Goal: Task Accomplishment & Management: Complete application form

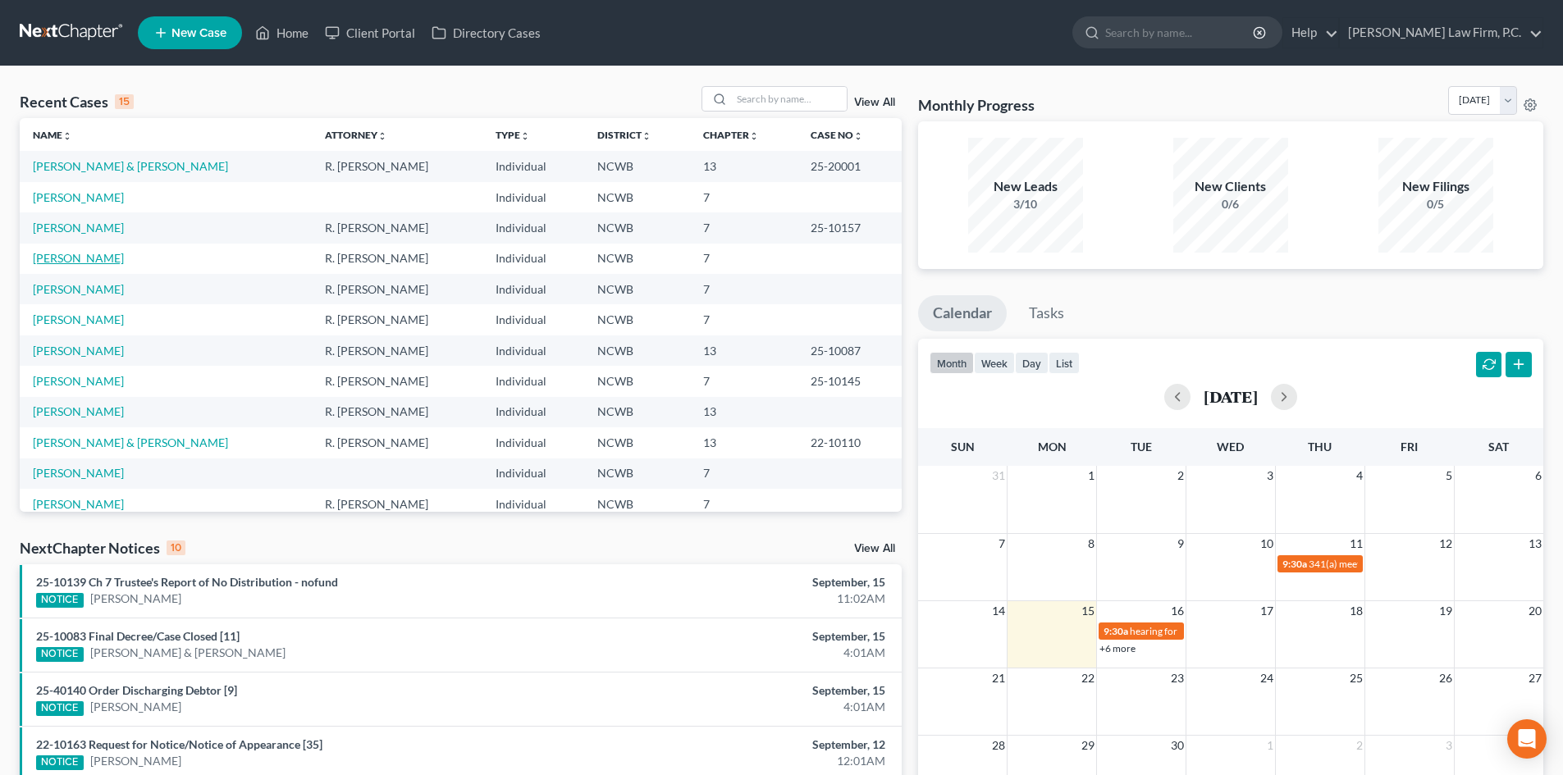
click at [107, 259] on link "[PERSON_NAME]" at bounding box center [78, 258] width 91 height 14
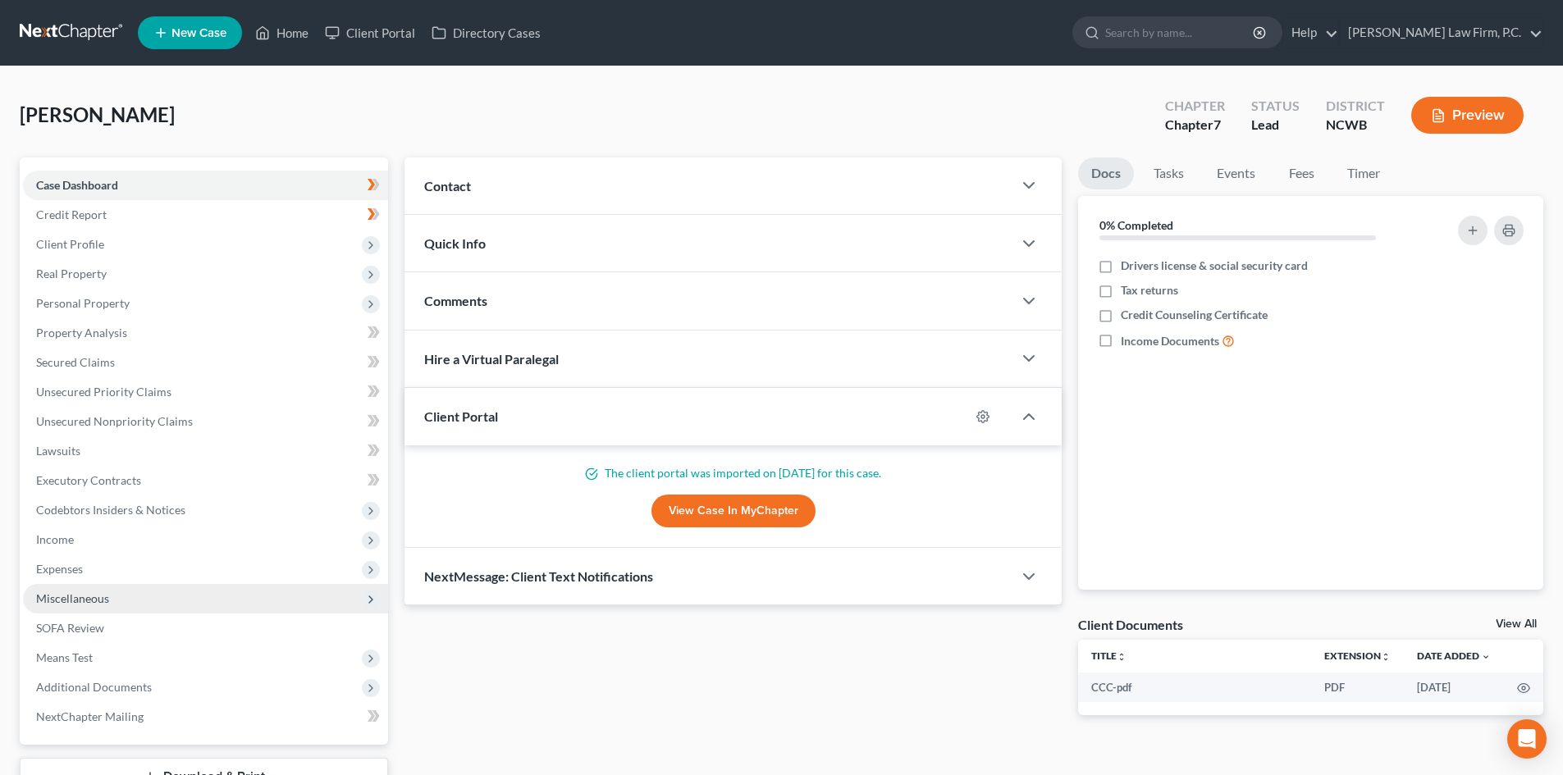
click at [91, 595] on span "Miscellaneous" at bounding box center [72, 599] width 73 height 14
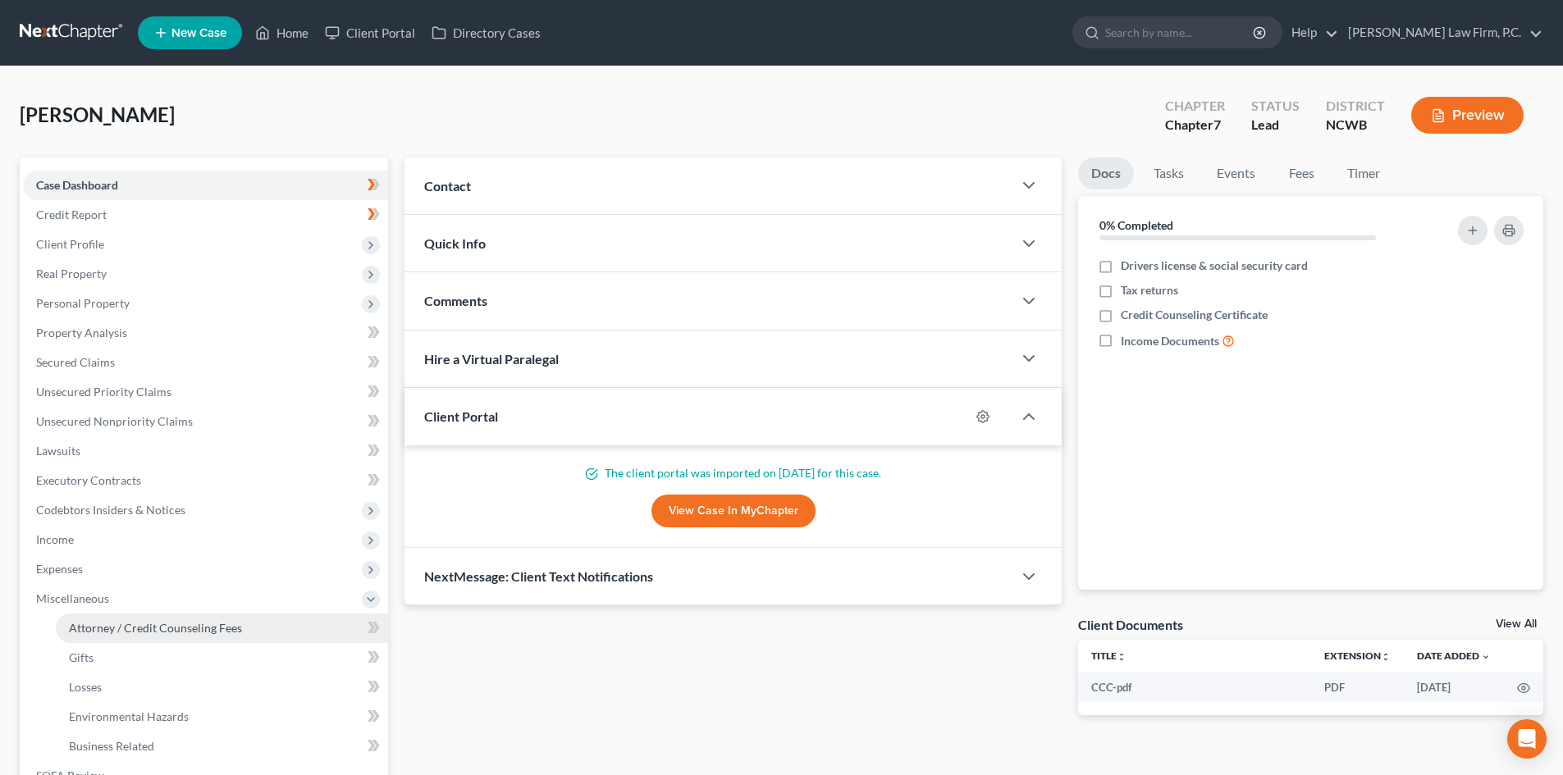
click at [116, 629] on span "Attorney / Credit Counseling Fees" at bounding box center [155, 628] width 173 height 14
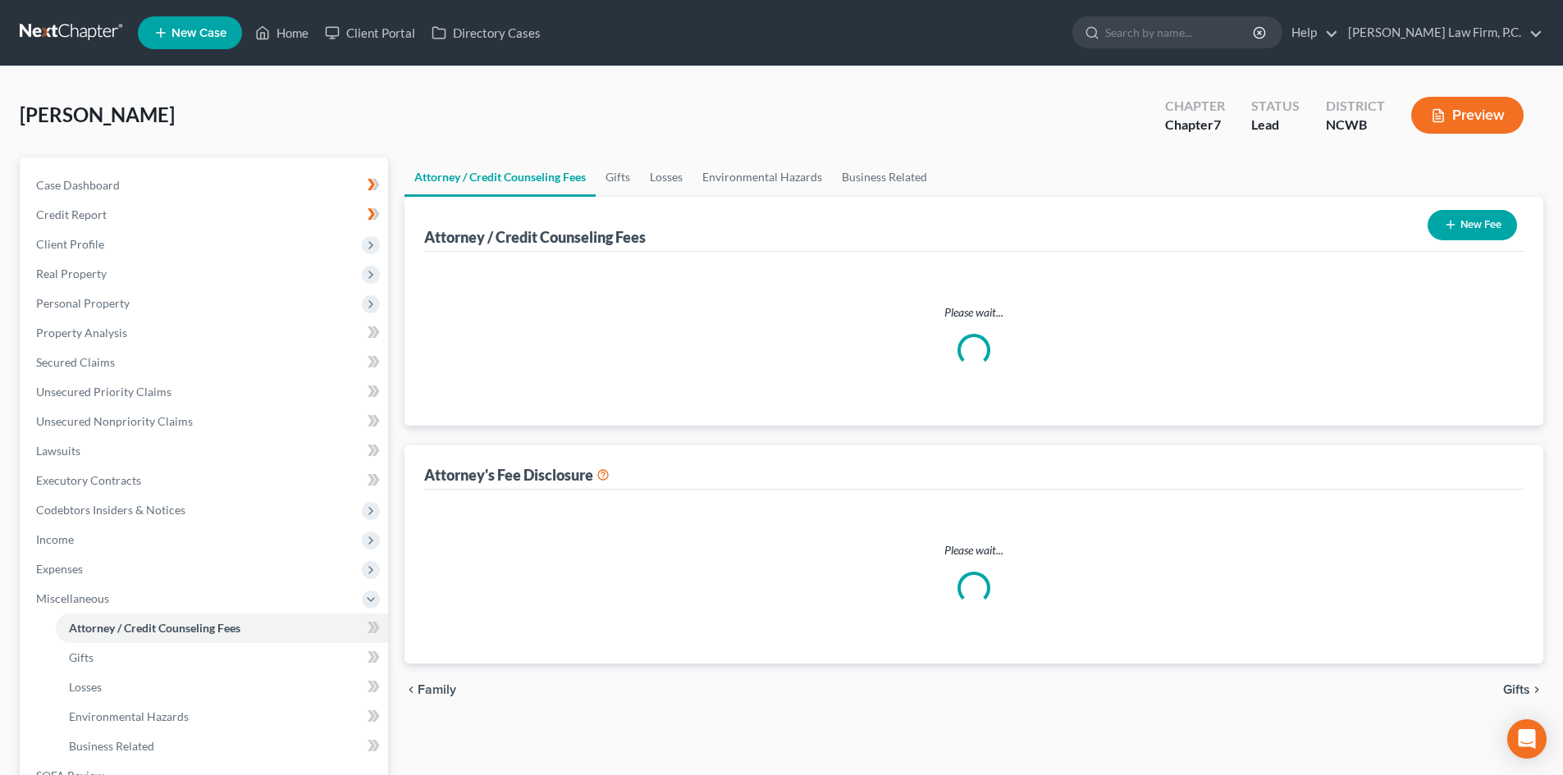
select select "6"
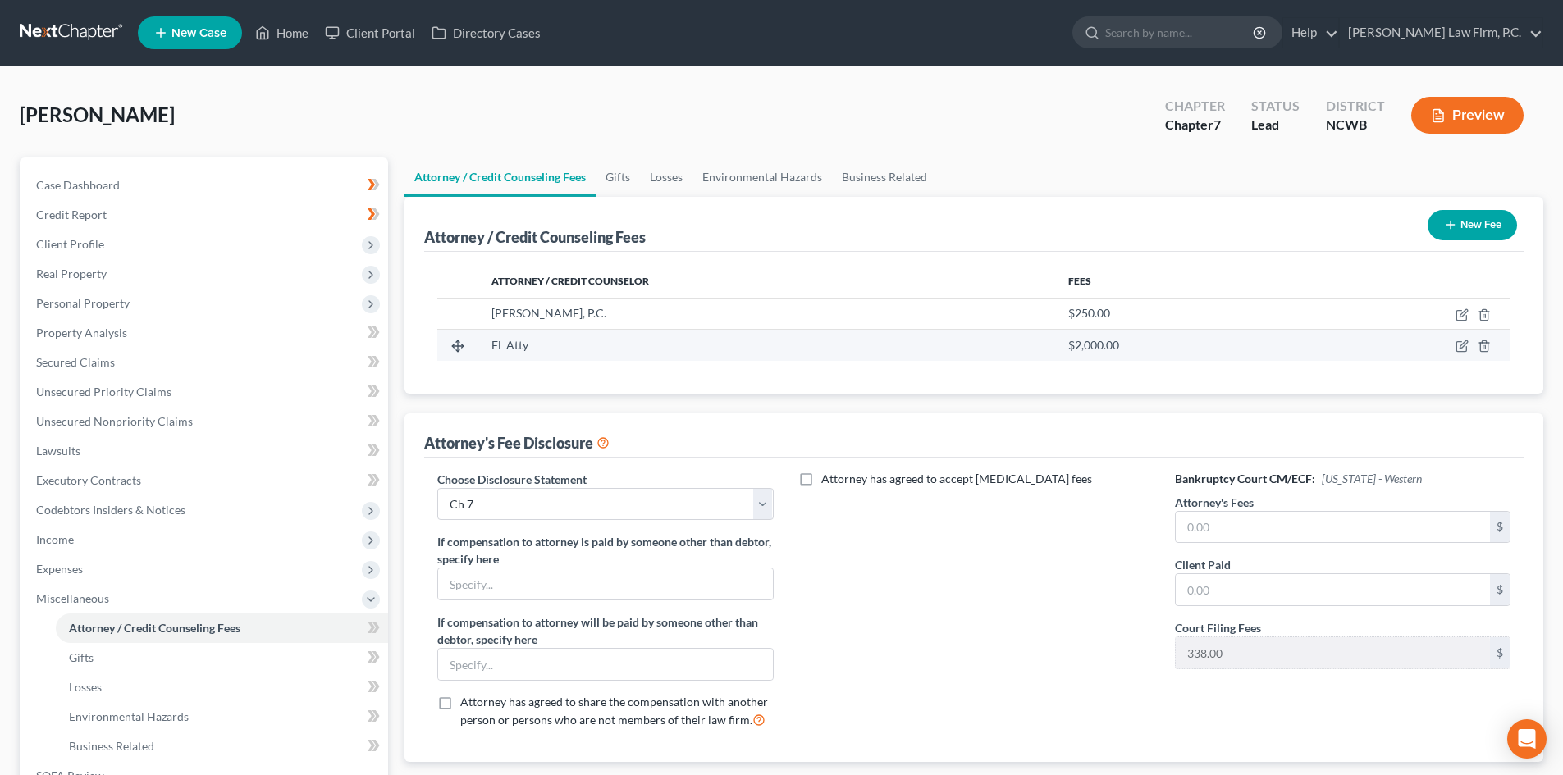
drag, startPoint x: 1462, startPoint y: 339, endPoint x: 1434, endPoint y: 345, distance: 28.5
click at [1462, 340] on td at bounding box center [1403, 345] width 213 height 31
click at [1452, 345] on td at bounding box center [1403, 345] width 213 height 31
click at [1454, 346] on td at bounding box center [1403, 345] width 213 height 31
click at [1460, 345] on icon "button" at bounding box center [1462, 346] width 13 height 13
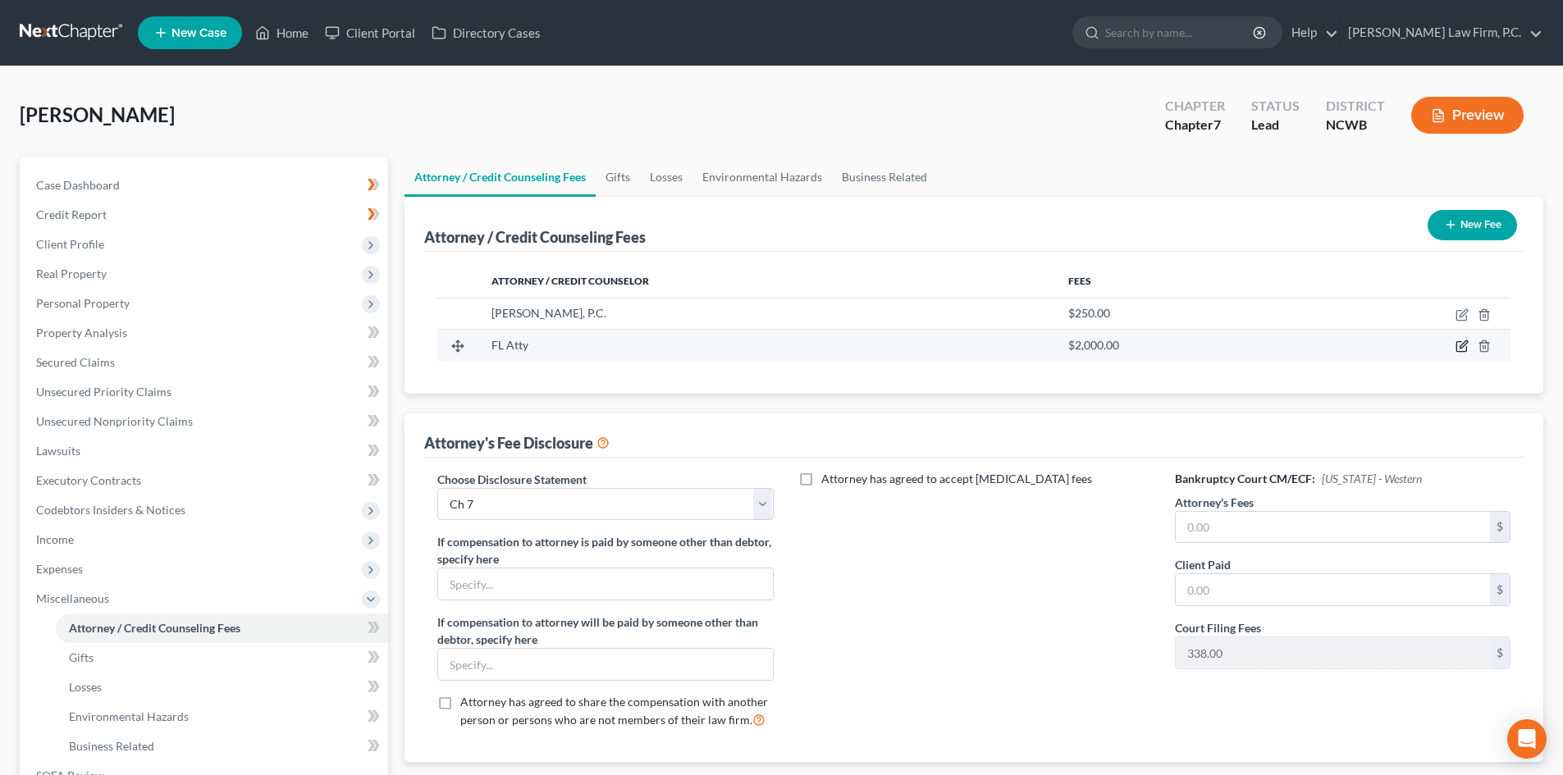
select select "9"
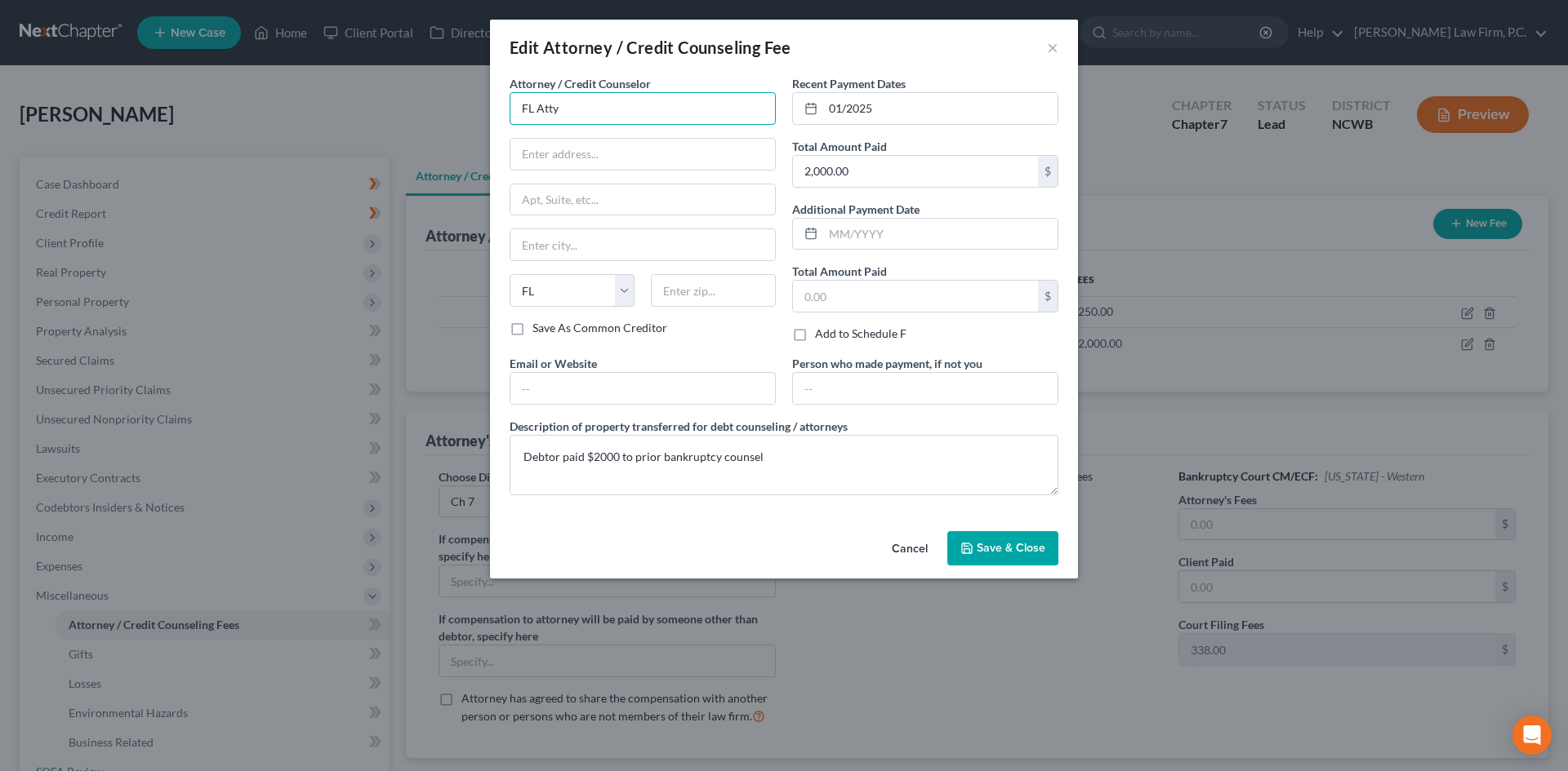
drag, startPoint x: 558, startPoint y: 110, endPoint x: 501, endPoint y: 89, distance: 60.7
click at [499, 94] on div "Attorney / Credit Counselor * FL Atty State AL AK AR AZ CA CO CT DE DC FL GA GU…" at bounding box center [783, 299] width 588 height 450
click at [571, 111] on input "DiTocco Lw Group, PLLC" at bounding box center [643, 108] width 267 height 33
type input "DiTocco Law Group, PLLC"
drag, startPoint x: 583, startPoint y: 150, endPoint x: 601, endPoint y: 164, distance: 22.8
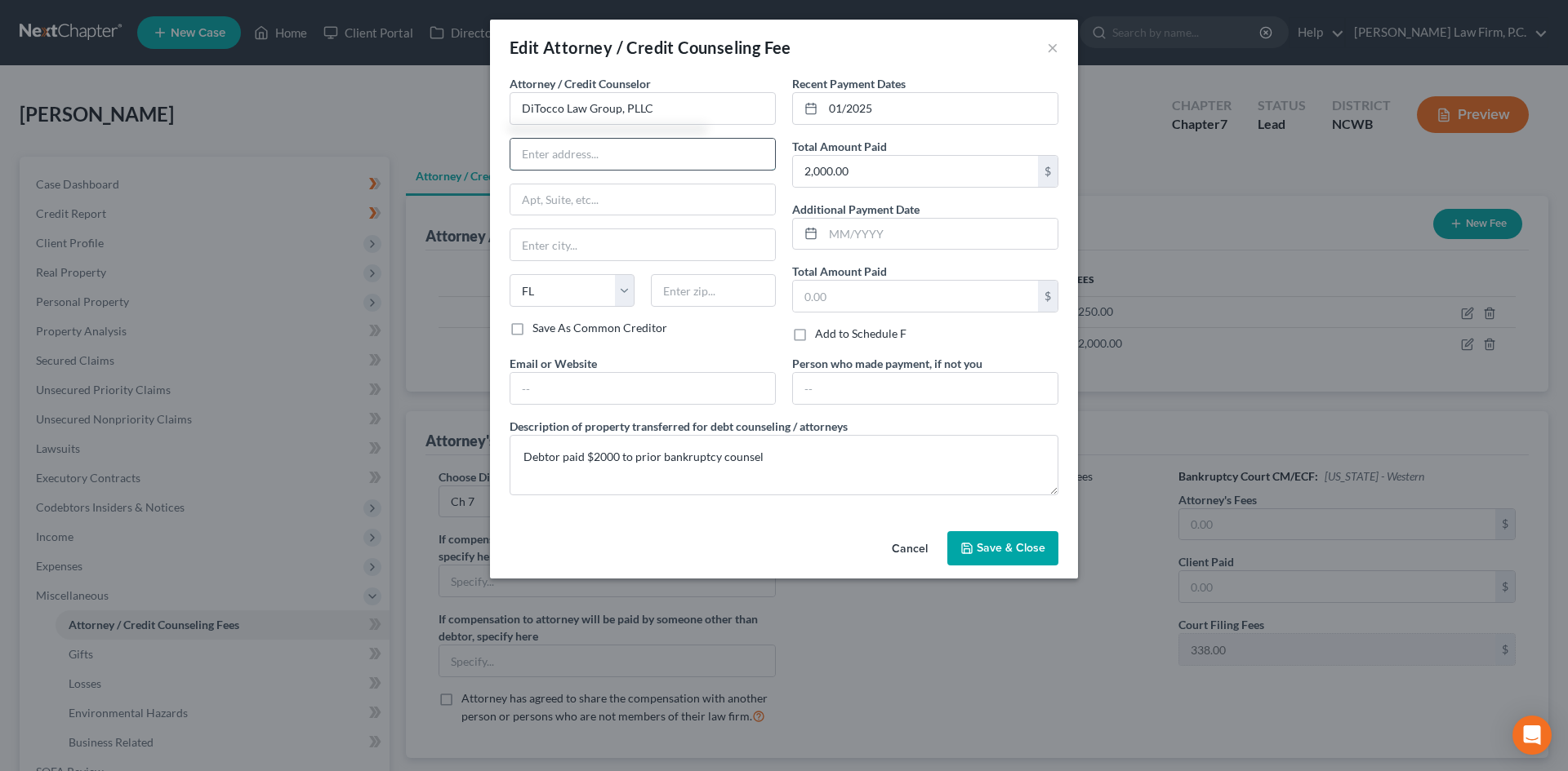
click at [583, 150] on input "text" at bounding box center [643, 154] width 265 height 31
click at [589, 155] on input "text" at bounding box center [643, 154] width 265 height 31
type input "6750 North Andrews Avenue, #200"
type input "33309"
click at [635, 394] on input "text" at bounding box center [643, 388] width 265 height 31
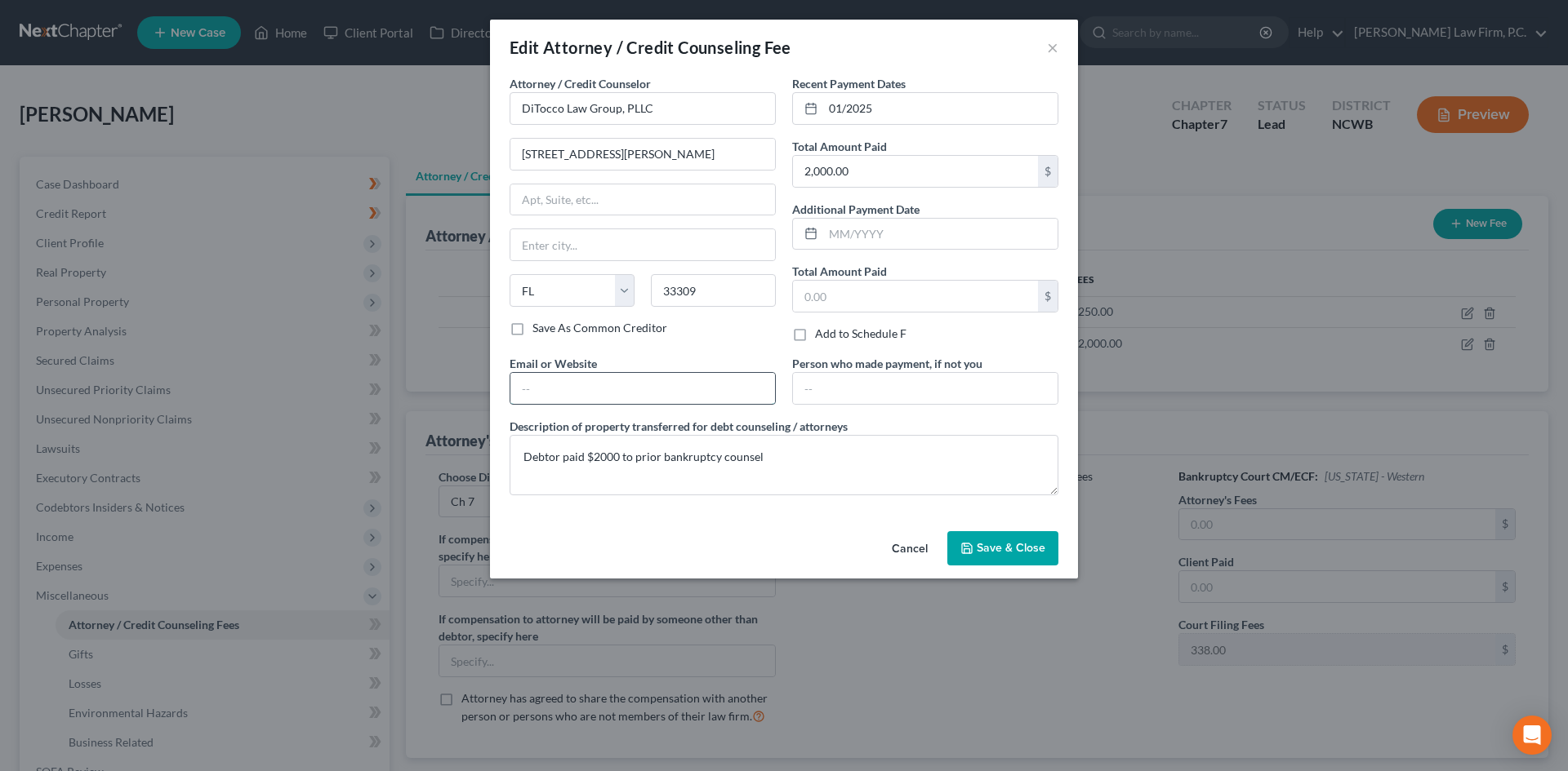
type input "Fort Lauderdale"
type input "www.ditoccolaw.com"
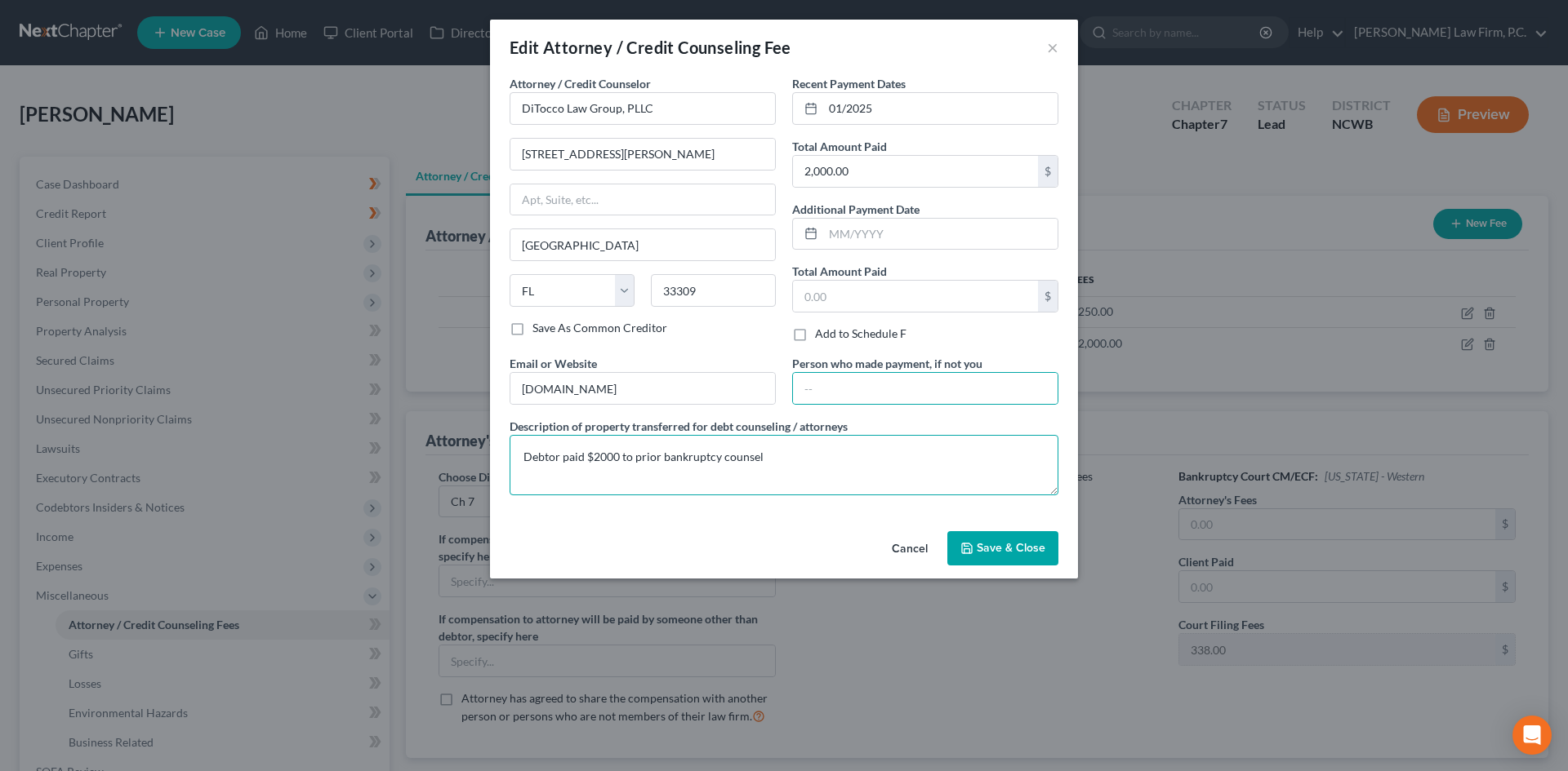
click at [807, 453] on textarea "Debtor paid $2000 to prior bankruptcy counsel" at bounding box center [783, 465] width 548 height 61
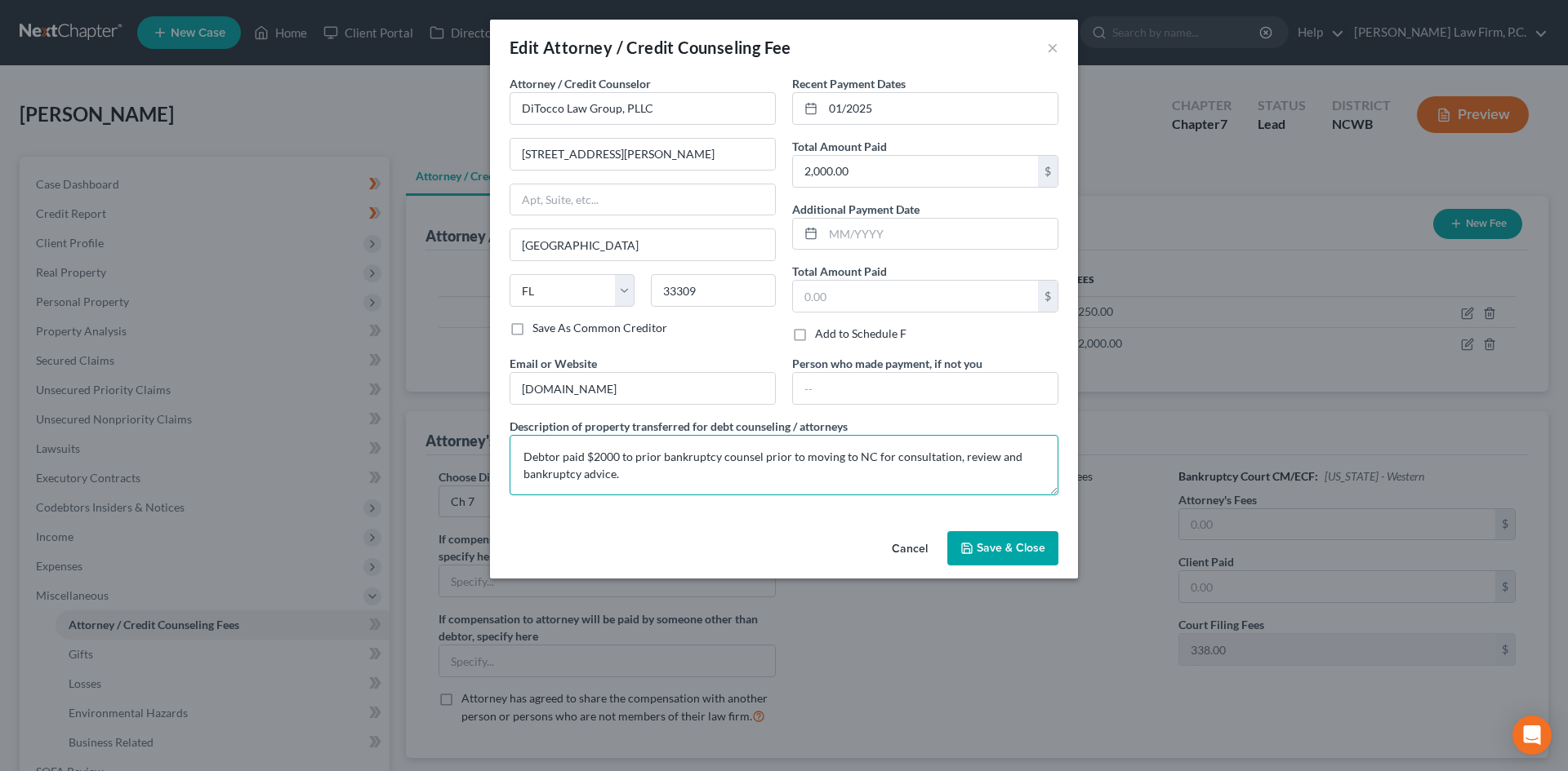
type textarea "Debtor paid $2000 to prior bankruptcy counsel prior to moving to NC for consult…"
click at [1034, 556] on button "Save & Close" at bounding box center [1003, 548] width 111 height 34
